Goal: Navigation & Orientation: Find specific page/section

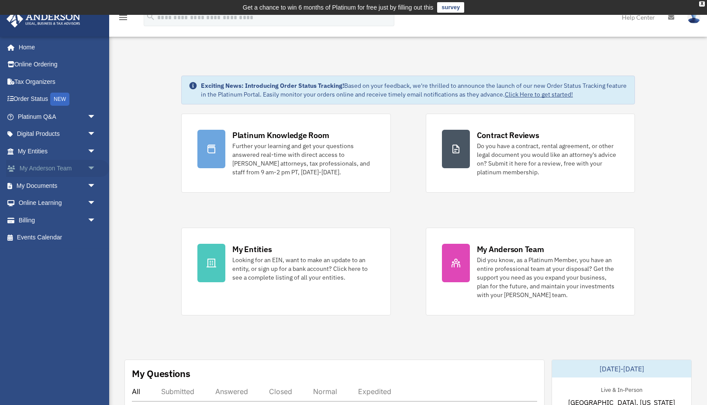
click at [92, 167] on span "arrow_drop_down" at bounding box center [95, 169] width 17 height 18
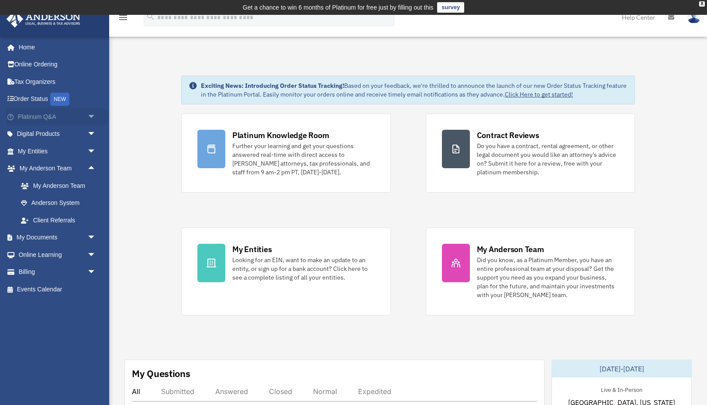
click at [92, 111] on span "arrow_drop_down" at bounding box center [95, 117] width 17 height 18
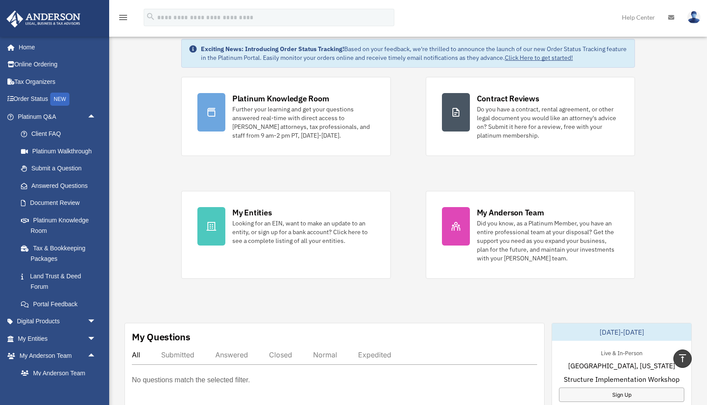
scroll to position [37, 0]
click at [63, 149] on link "Platinum Walkthrough" at bounding box center [60, 150] width 97 height 17
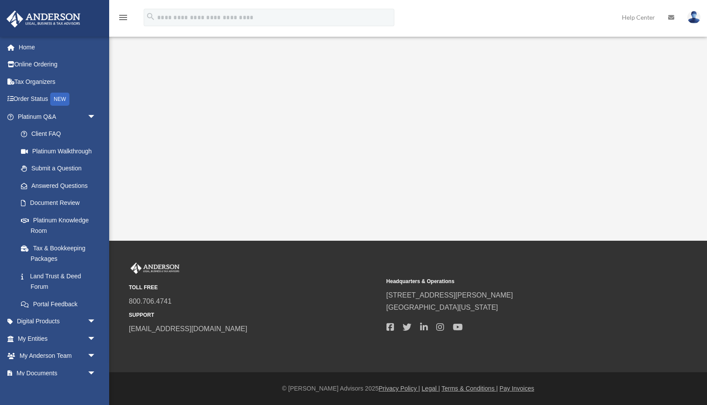
scroll to position [163, 0]
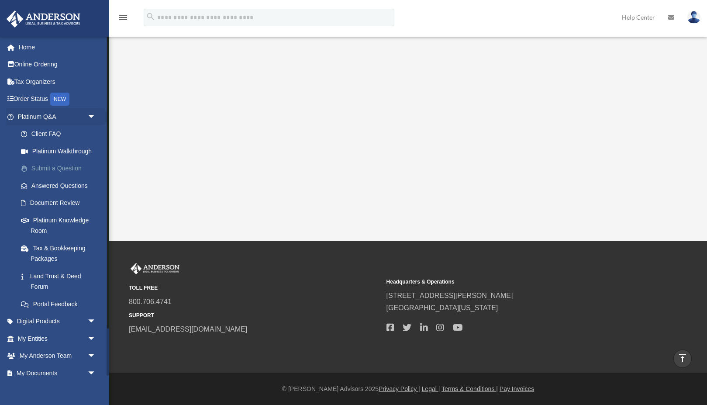
click at [63, 168] on link "Submit a Question" at bounding box center [60, 168] width 97 height 17
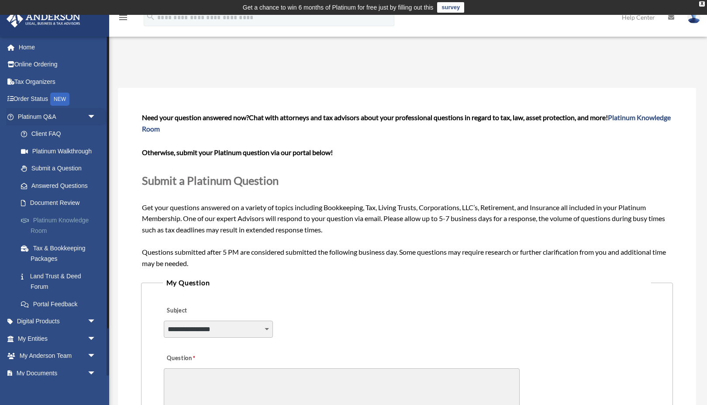
click at [67, 217] on link "Platinum Knowledge Room" at bounding box center [60, 225] width 97 height 28
